Goal: Task Accomplishment & Management: Manage account settings

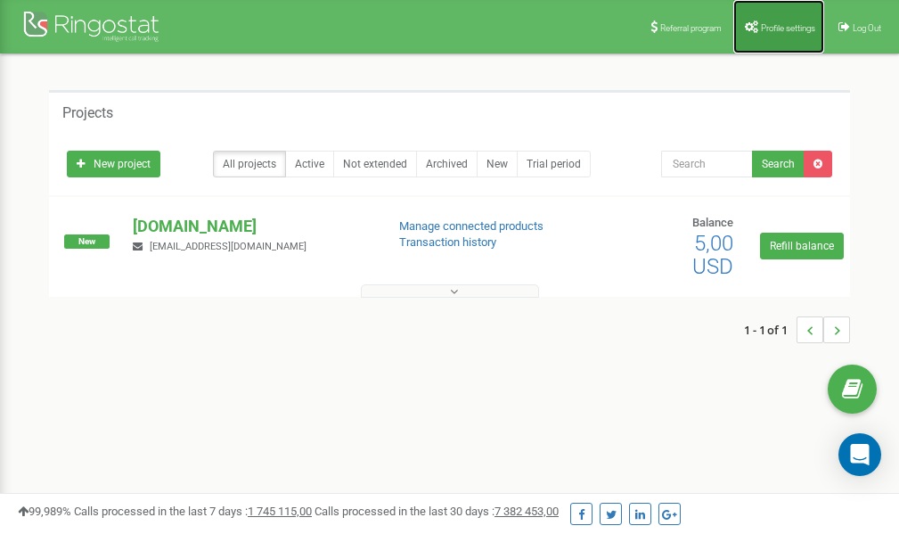
click at [770, 20] on link "Profile settings" at bounding box center [778, 26] width 91 height 53
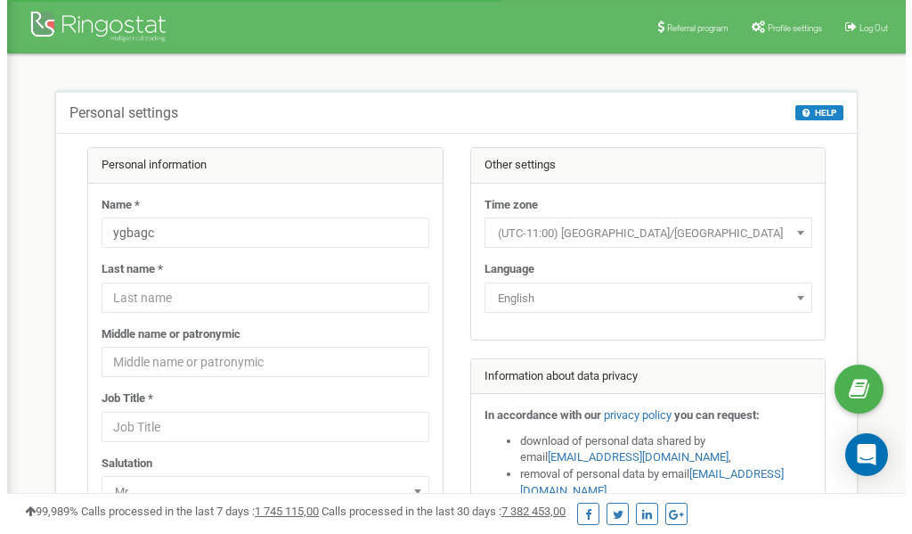
scroll to position [89, 0]
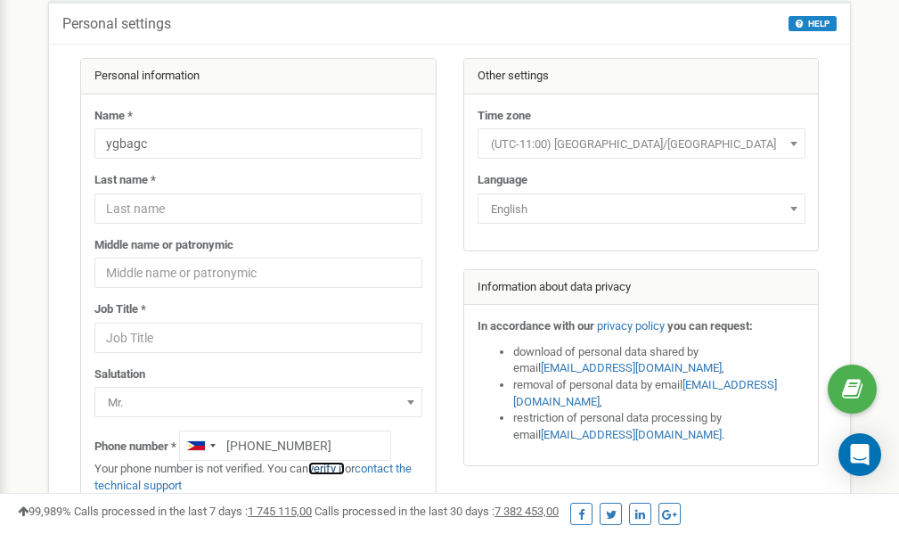
click at [327, 468] on link "verify it" at bounding box center [326, 467] width 37 height 13
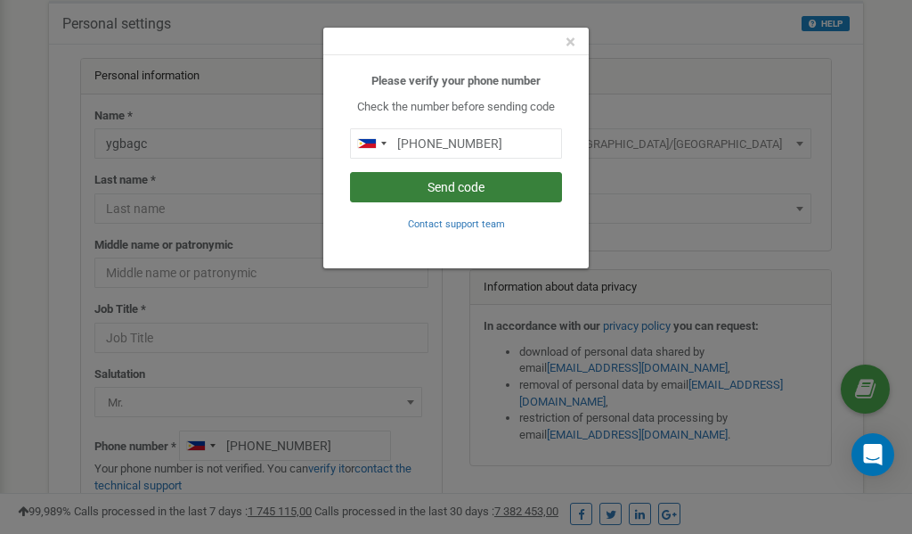
click at [467, 186] on button "Send code" at bounding box center [456, 187] width 212 height 30
